Goal: Task Accomplishment & Management: Use online tool/utility

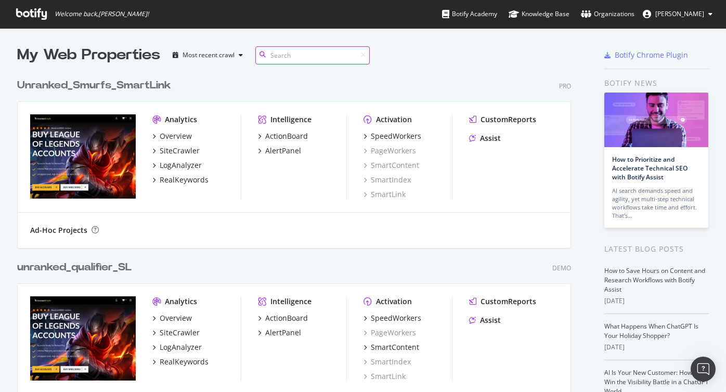
scroll to position [1106, 562]
click at [386, 379] on div "SmartLink" at bounding box center [384, 376] width 42 height 10
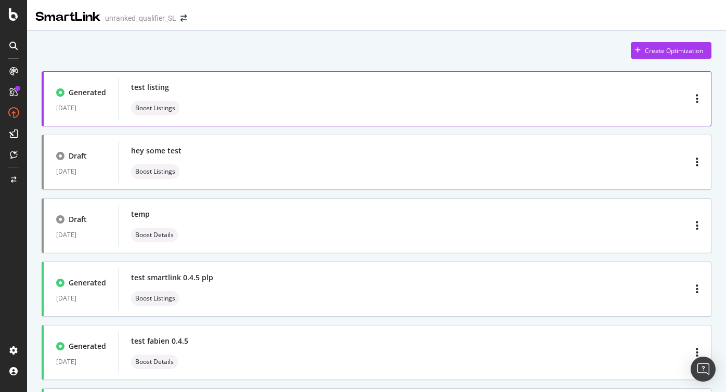
click at [351, 107] on div "test listing Boost Listings" at bounding box center [414, 98] width 567 height 33
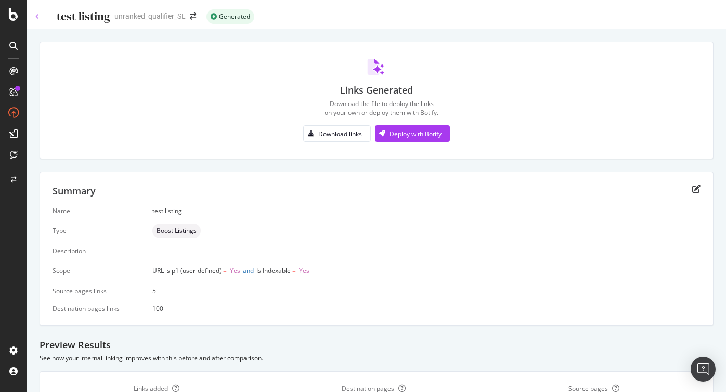
click at [39, 18] on icon at bounding box center [37, 17] width 4 height 6
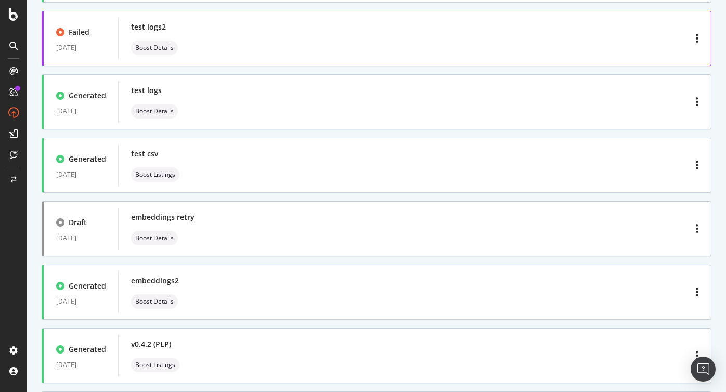
scroll to position [441, 0]
click at [516, 38] on div "test logs2 Boost Details" at bounding box center [414, 37] width 567 height 33
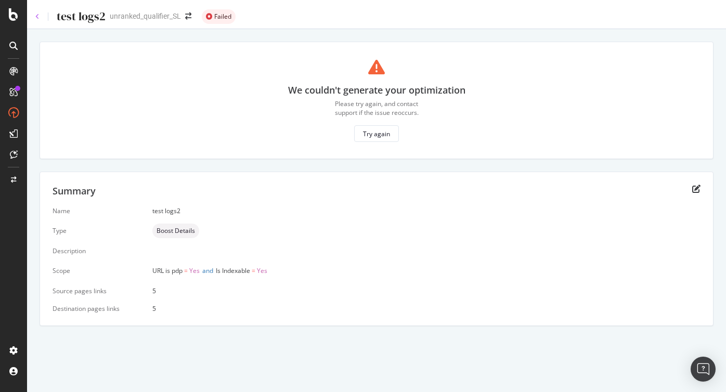
click at [38, 17] on icon at bounding box center [37, 17] width 4 height 6
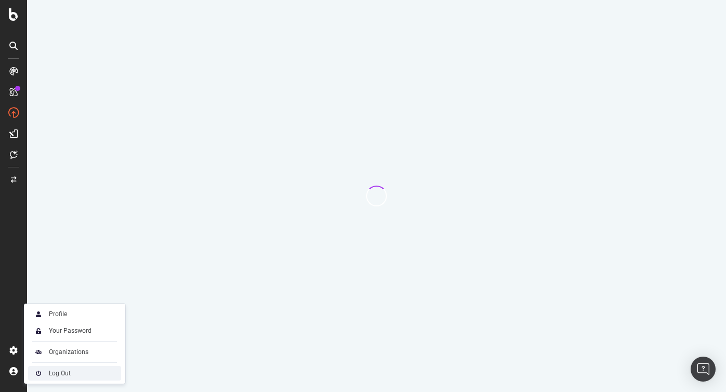
click at [61, 371] on div "Log Out" at bounding box center [60, 373] width 22 height 8
